Goal: Information Seeking & Learning: Learn about a topic

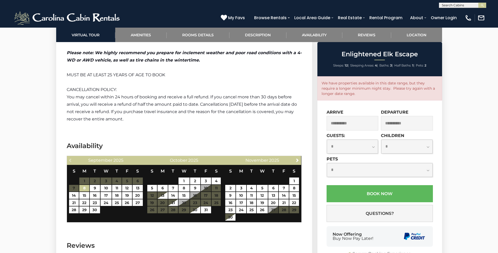
scroll to position [909, 0]
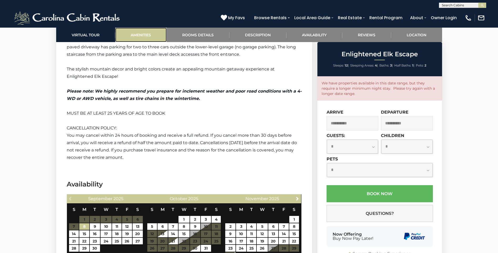
click at [144, 38] on link "Amenities" at bounding box center [141, 35] width 52 height 14
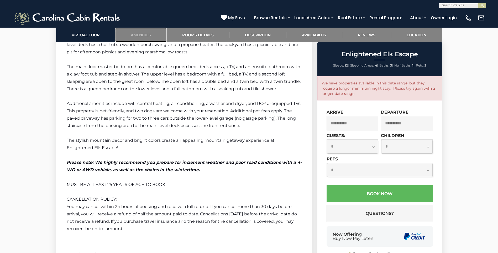
scroll to position [838, 0]
click at [190, 36] on link "Rooms Details" at bounding box center [198, 35] width 63 height 14
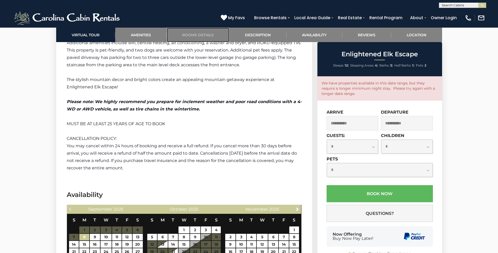
scroll to position [908, 0]
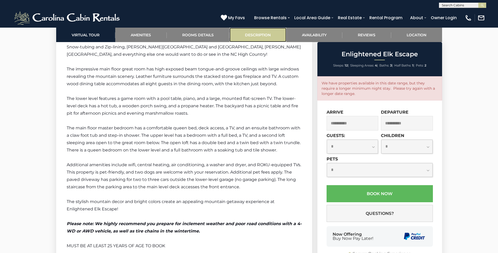
click at [258, 30] on link "Description" at bounding box center [258, 35] width 57 height 14
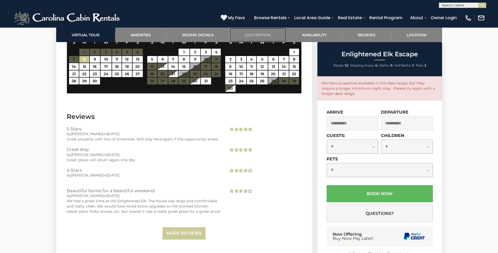
scroll to position [1108, 0]
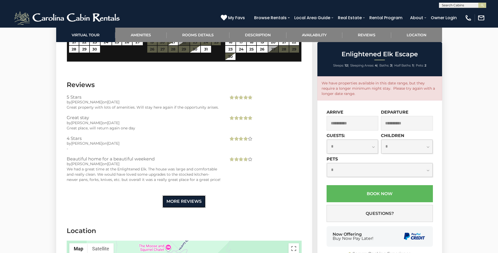
click at [181, 203] on link "More Reviews" at bounding box center [184, 201] width 43 height 12
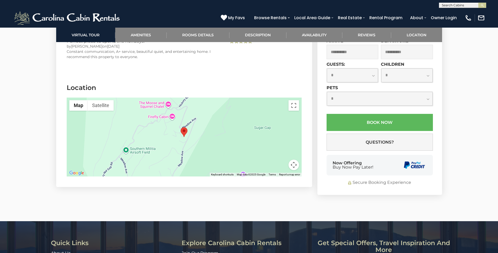
scroll to position [1528, 0]
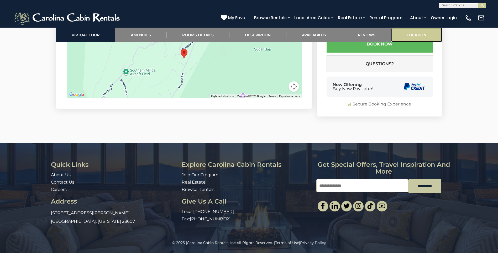
click at [420, 37] on link "Location" at bounding box center [417, 35] width 51 height 14
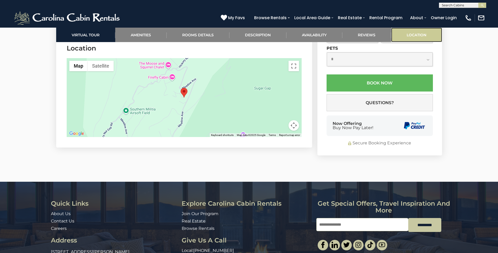
scroll to position [1485, 0]
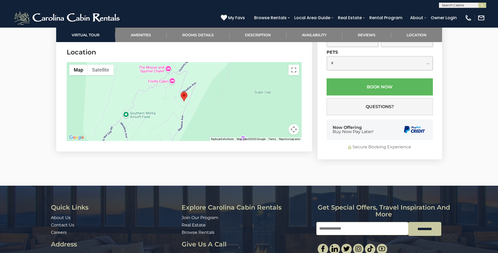
click at [191, 105] on div at bounding box center [184, 101] width 235 height 79
click at [185, 94] on img "Enlightened Elk Escape" at bounding box center [184, 97] width 7 height 10
click at [169, 69] on div at bounding box center [184, 101] width 235 height 79
click at [169, 68] on div at bounding box center [184, 101] width 235 height 79
click at [296, 68] on button "Toggle fullscreen view" at bounding box center [294, 70] width 11 height 11
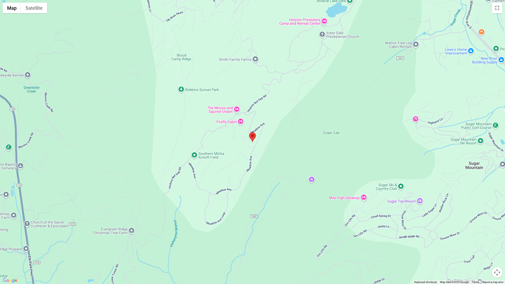
click at [237, 111] on div at bounding box center [252, 142] width 505 height 284
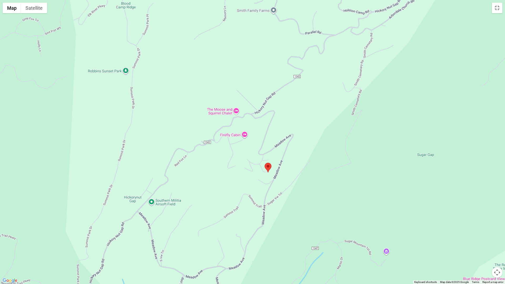
click at [236, 111] on div at bounding box center [252, 142] width 505 height 284
click at [150, 203] on div at bounding box center [252, 142] width 505 height 284
click at [266, 168] on img "Enlightened Elk Escape" at bounding box center [267, 168] width 7 height 10
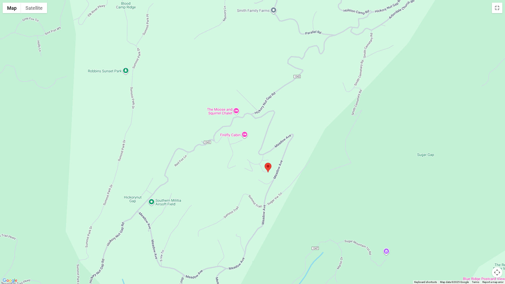
click at [237, 112] on div at bounding box center [252, 142] width 505 height 284
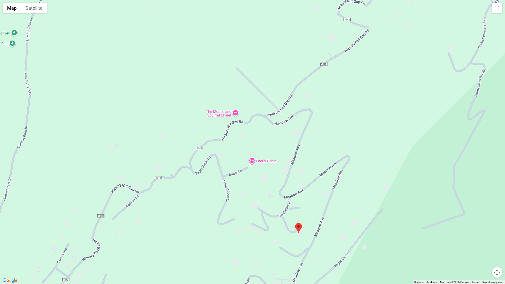
click at [236, 113] on div at bounding box center [252, 142] width 505 height 284
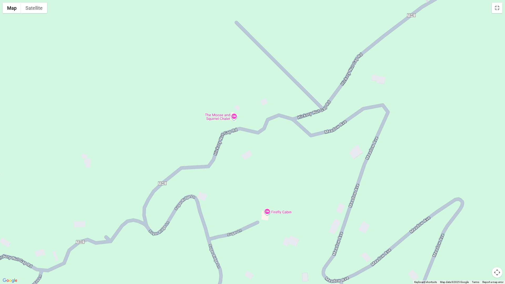
click at [218, 117] on div at bounding box center [252, 142] width 505 height 284
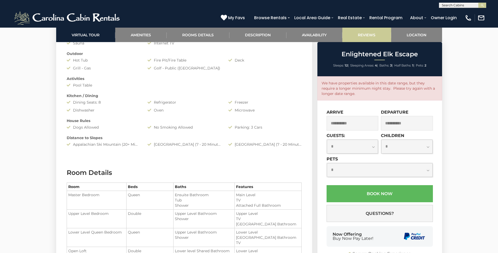
scroll to position [460, 0]
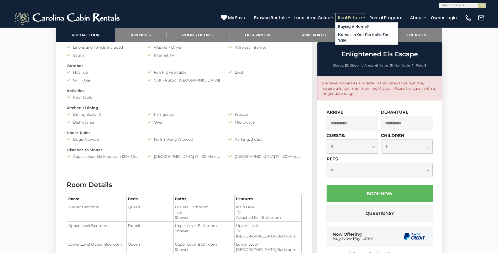
click at [359, 16] on link "Real Estate" at bounding box center [350, 17] width 29 height 9
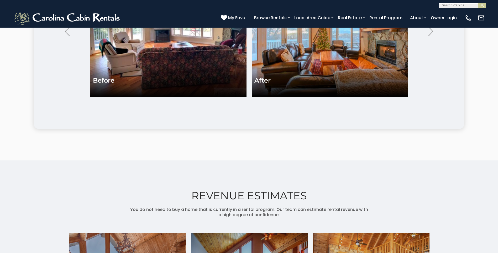
scroll to position [1288, 0]
